Goal: Task Accomplishment & Management: Use online tool/utility

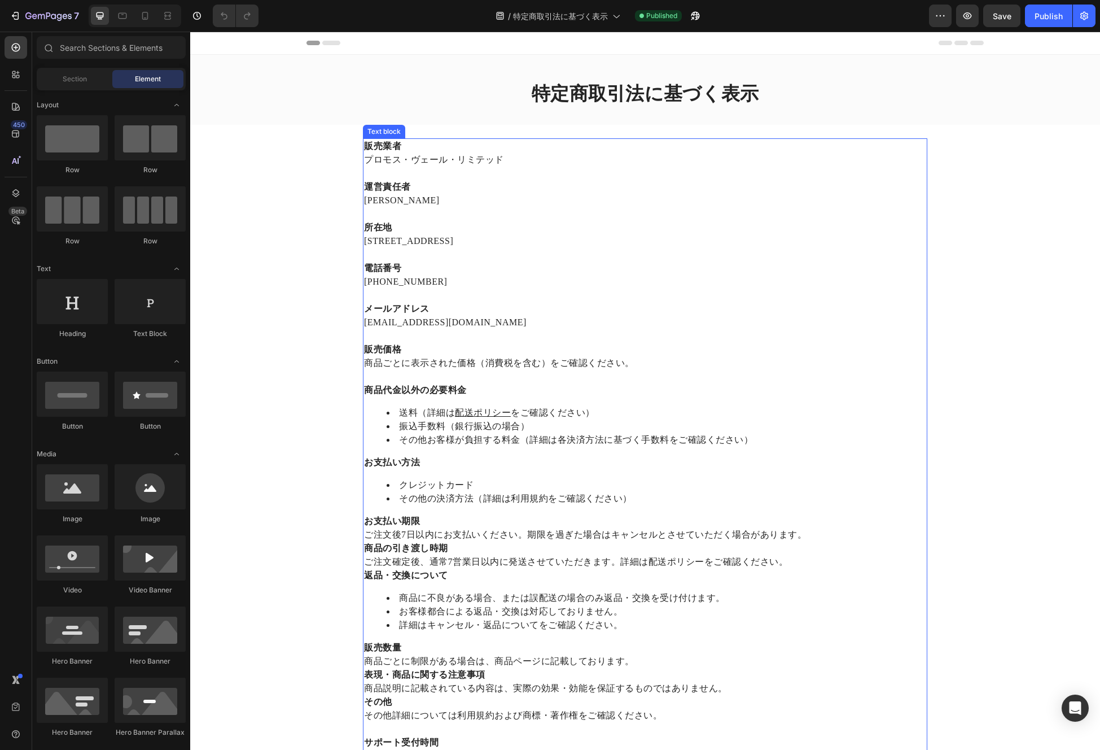
click at [647, 361] on p "商品ごとに表示された価格（消費税を含む）をご確認ください。" at bounding box center [645, 363] width 562 height 14
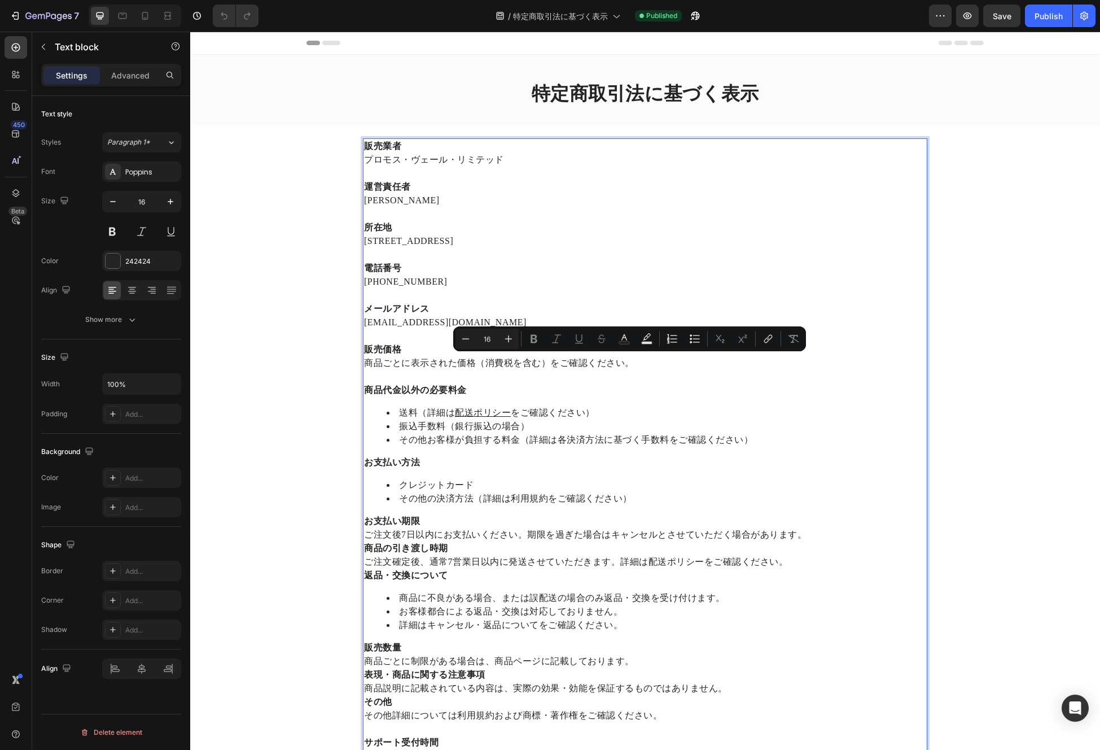
click at [642, 361] on p "商品ごとに表示された価格（消費税を含む）をご確認ください。" at bounding box center [645, 363] width 562 height 14
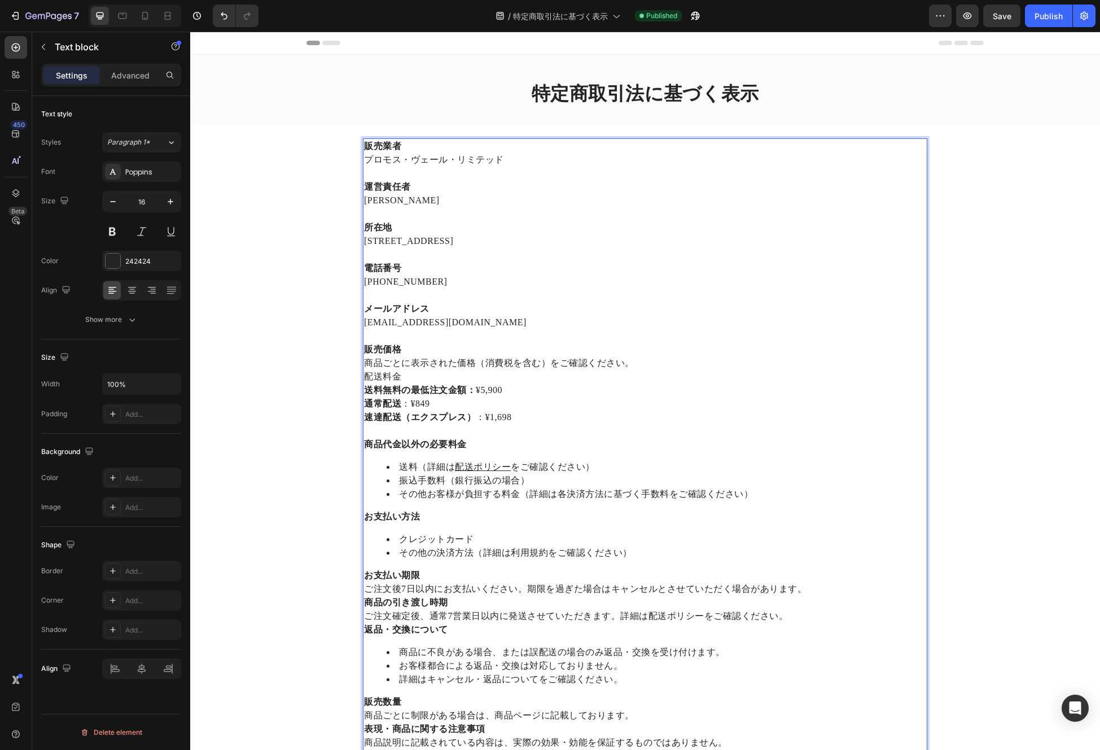
click at [632, 358] on p "商品ごとに表示された価格（消費税を含む）をご確認ください。" at bounding box center [645, 363] width 562 height 14
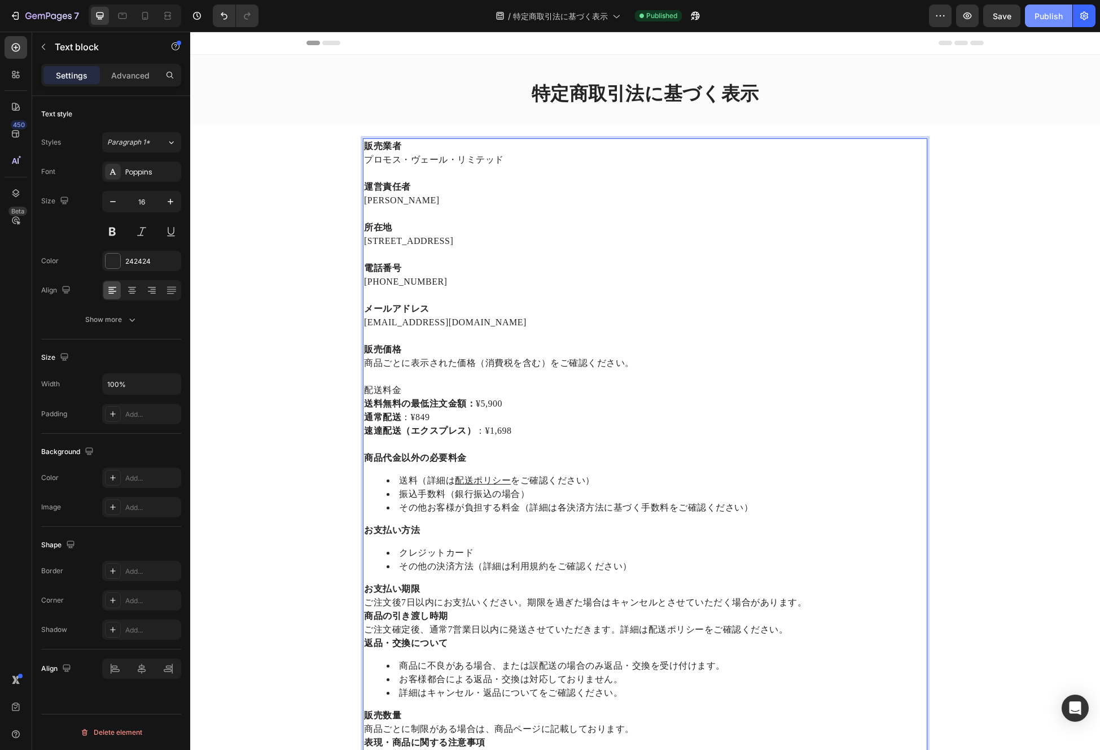
click at [1038, 17] on div "Publish" at bounding box center [1049, 16] width 28 height 12
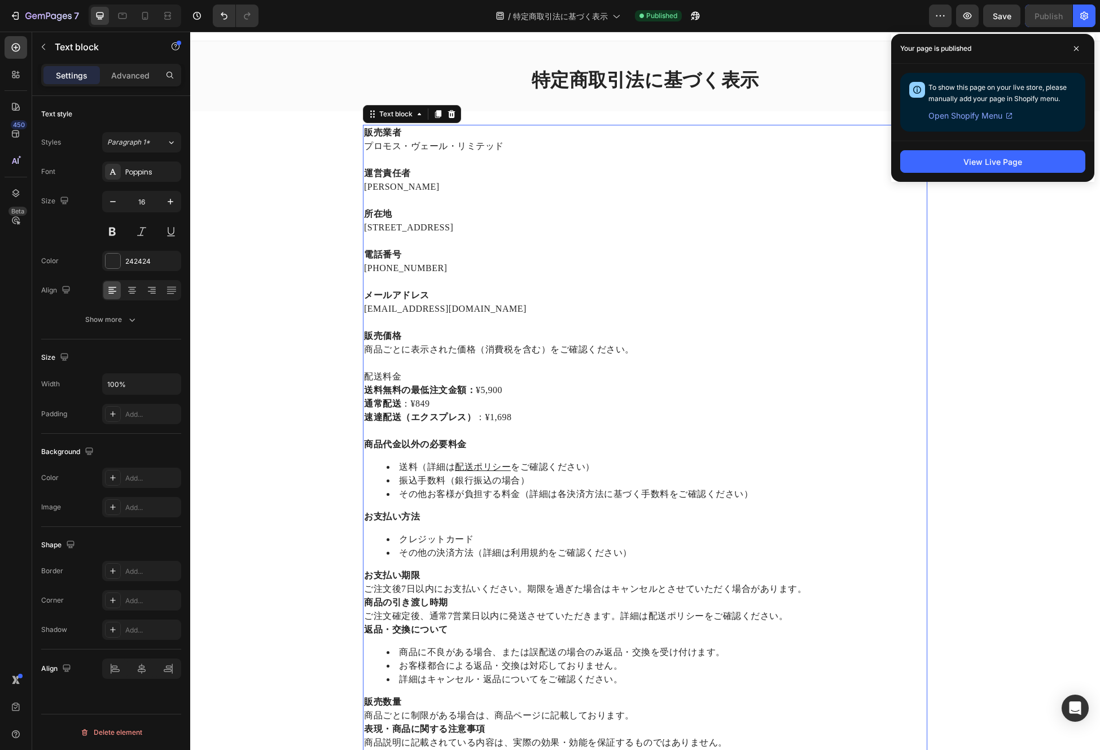
scroll to position [14, 0]
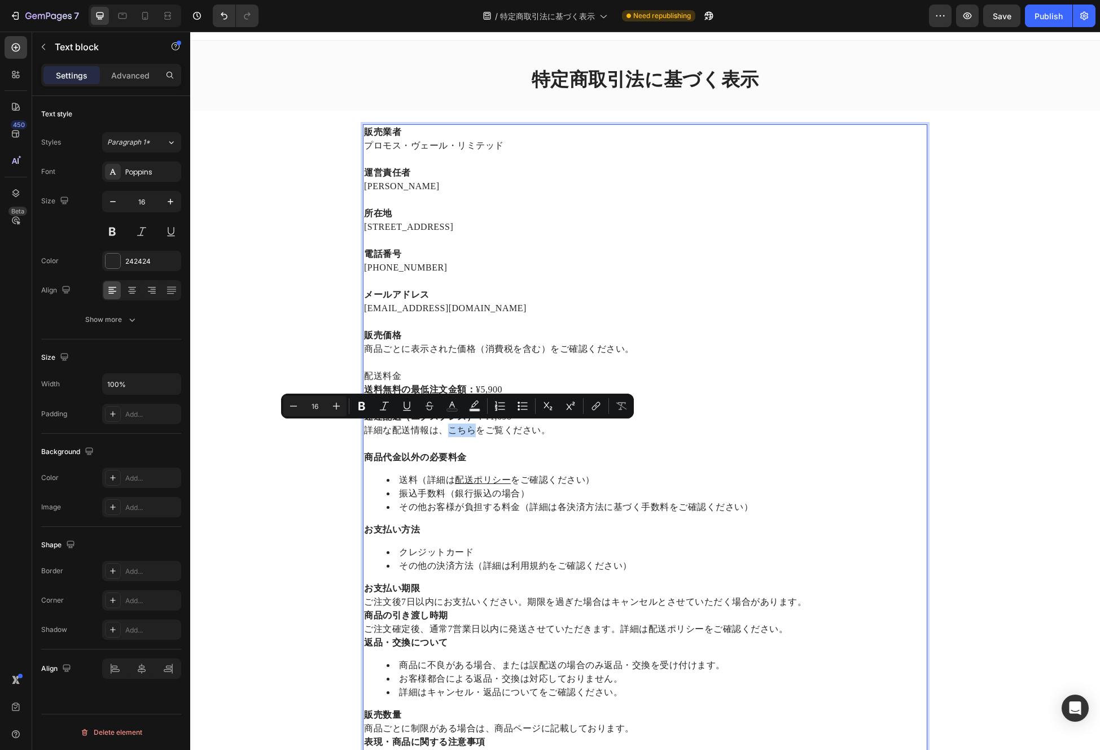
drag, startPoint x: 445, startPoint y: 430, endPoint x: 470, endPoint y: 430, distance: 24.8
click at [470, 430] on p "詳細な配送情報は、こちらをご覧ください。" at bounding box center [645, 430] width 562 height 14
click at [588, 405] on button "link" at bounding box center [596, 406] width 20 height 20
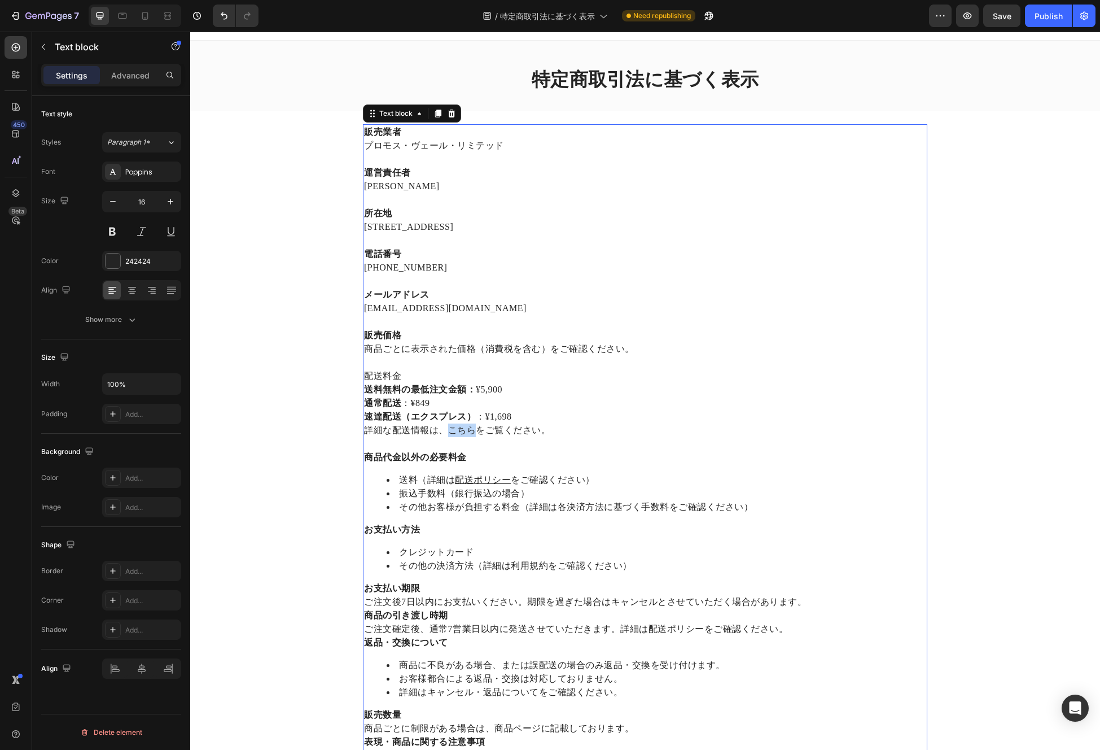
click at [458, 431] on p "詳細な配送情報は、こちらをご覧ください。" at bounding box center [645, 430] width 562 height 14
drag, startPoint x: 444, startPoint y: 430, endPoint x: 468, endPoint y: 430, distance: 24.8
click at [468, 430] on p "詳細な配送情報は、こちらをご覧ください。" at bounding box center [645, 430] width 562 height 14
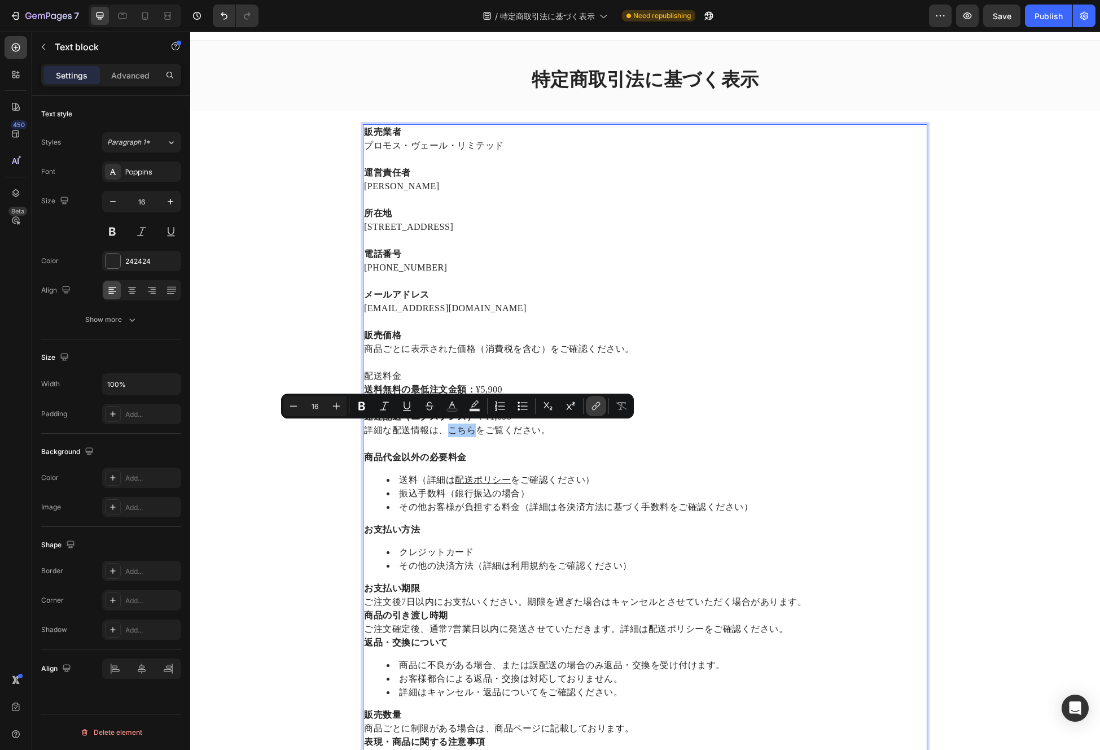
click at [600, 406] on icon "Editor contextual toolbar" at bounding box center [595, 405] width 11 height 11
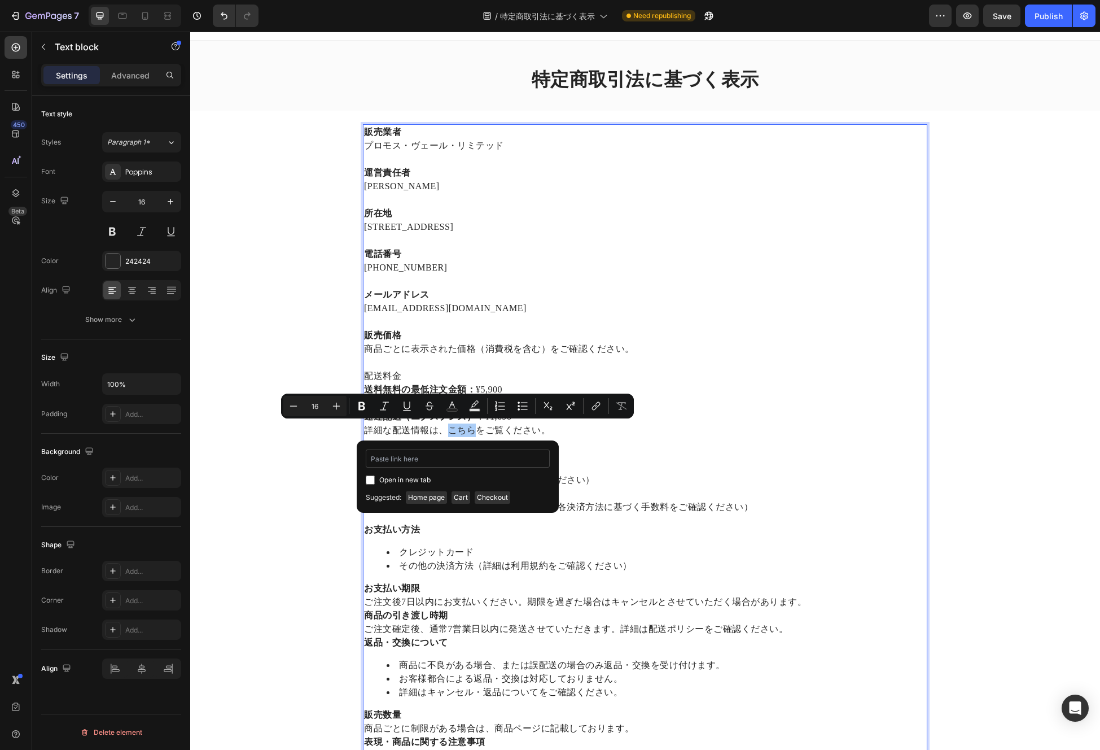
click at [480, 463] on input "Editor contextual toolbar" at bounding box center [458, 458] width 184 height 18
type input "[URL][DOMAIN_NAME]"
click at [606, 466] on div "販売業者 プロモス・ヴェール・リミテッド 運営責任者 [PERSON_NAME] 所在地 [STREET_ADDRESS] 電話番号 [PHONE_NUMBE…" at bounding box center [645, 477] width 564 height 707
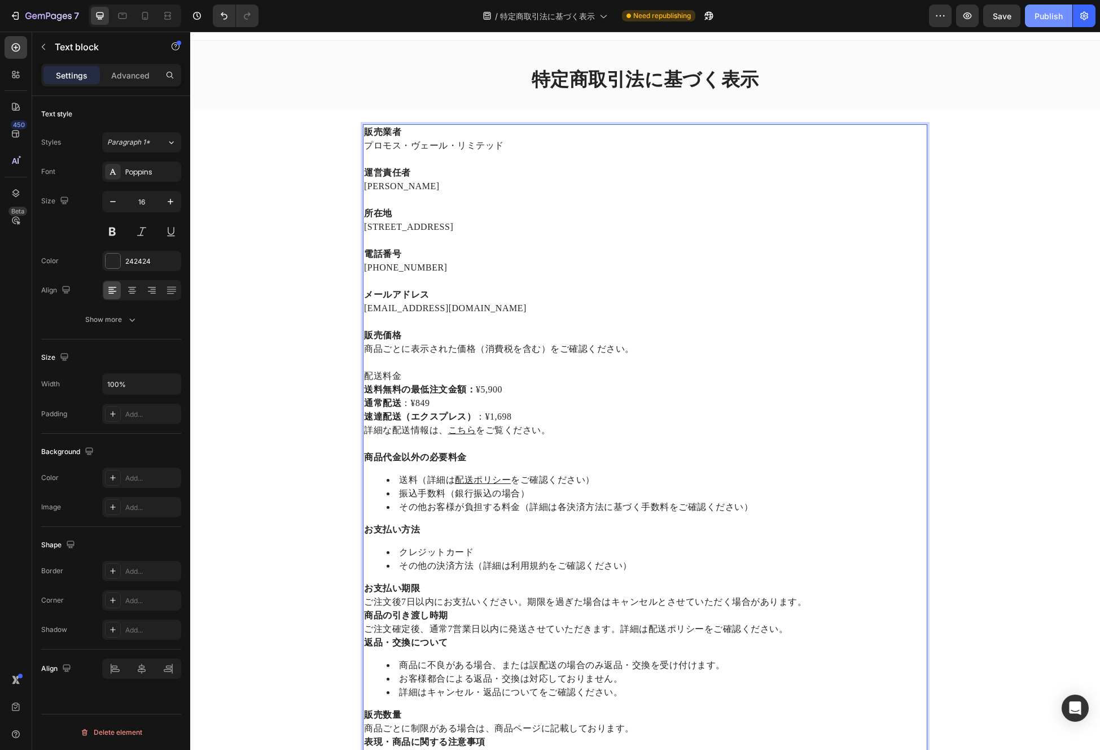
click at [1047, 12] on div "Publish" at bounding box center [1049, 16] width 28 height 12
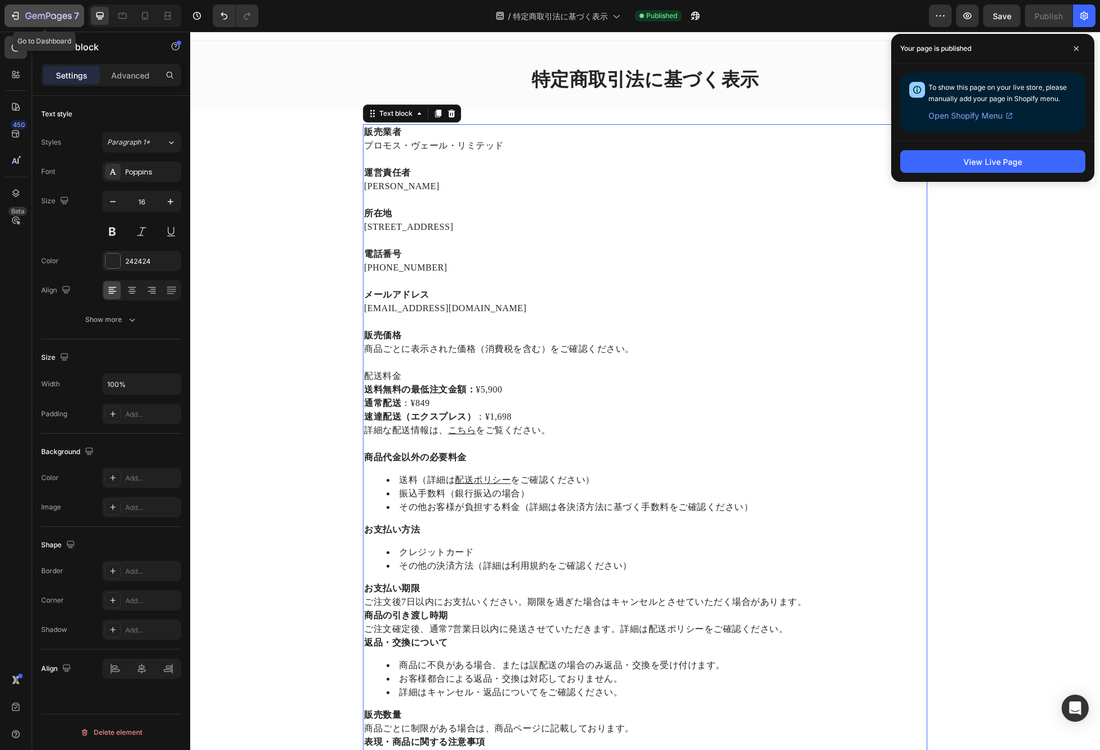
click at [15, 12] on icon "button" at bounding box center [16, 16] width 5 height 8
